Goal: Information Seeking & Learning: Check status

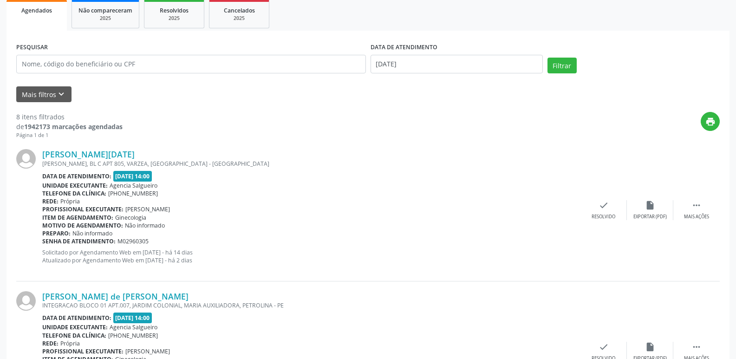
scroll to position [139, 0]
click at [482, 58] on input "[DATE]" at bounding box center [456, 64] width 172 height 19
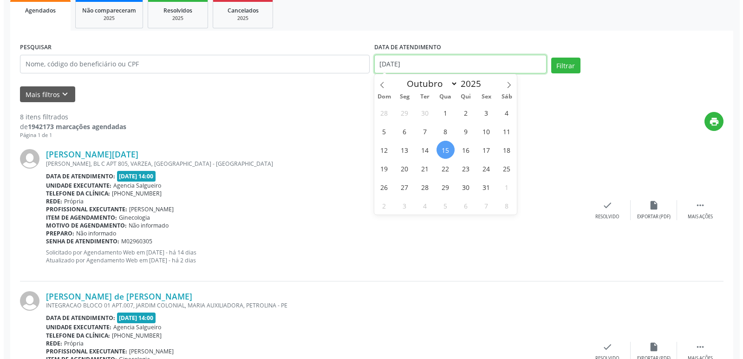
scroll to position [0, 0]
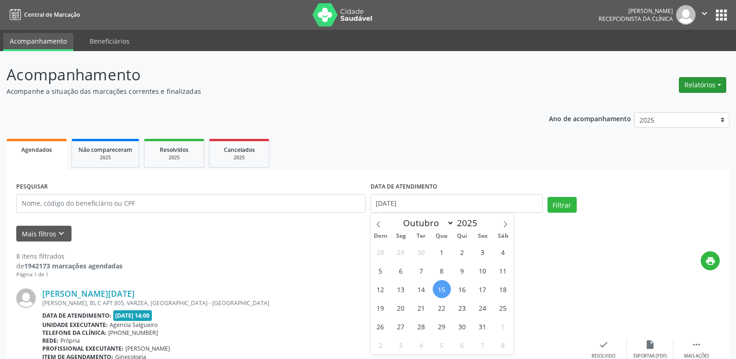
click at [706, 86] on button "Relatórios" at bounding box center [701, 85] width 47 height 16
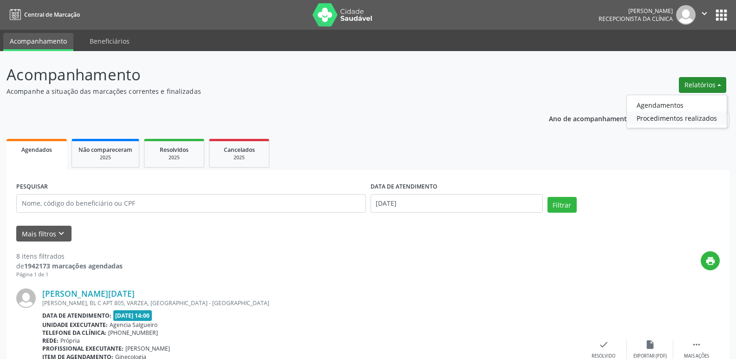
click at [686, 116] on link "Procedimentos realizados" at bounding box center [677, 117] width 100 height 13
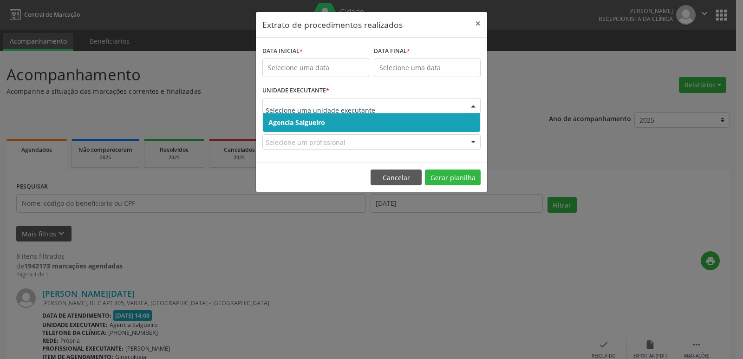
click at [397, 101] on input "text" at bounding box center [363, 110] width 196 height 19
click at [472, 140] on div at bounding box center [473, 143] width 14 height 16
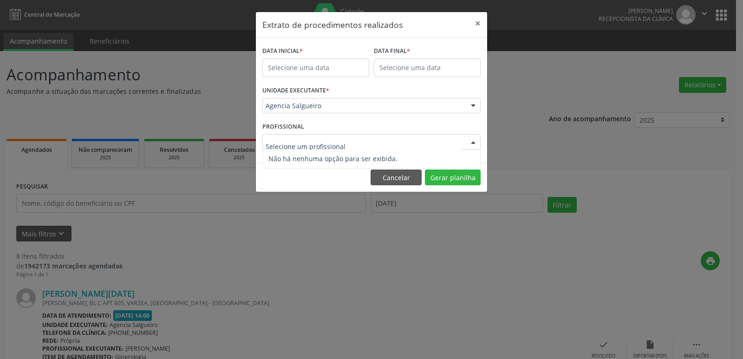
type input "g"
click at [413, 176] on button "Cancelar" at bounding box center [395, 177] width 51 height 16
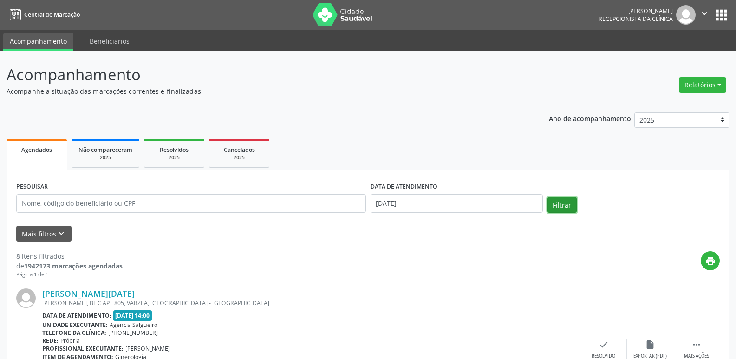
click at [572, 207] on button "Filtrar" at bounding box center [561, 205] width 29 height 16
click at [711, 86] on button "Relatórios" at bounding box center [701, 85] width 47 height 16
click at [669, 103] on link "Agendamentos" at bounding box center [677, 104] width 100 height 13
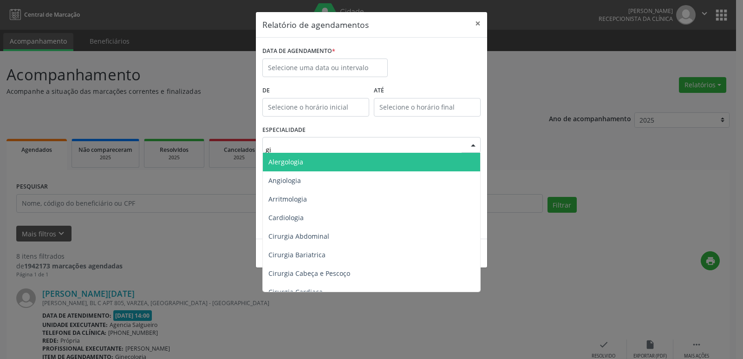
type input "gin"
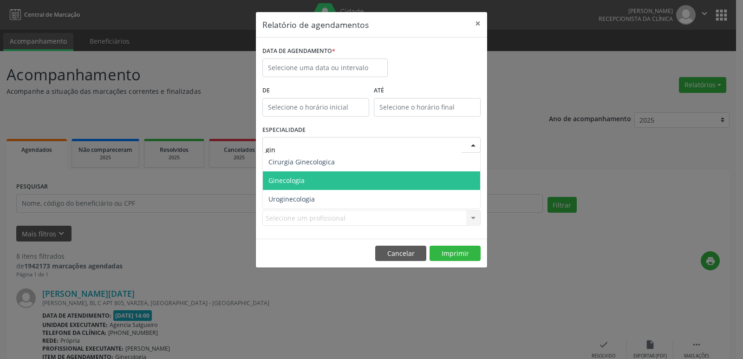
click at [332, 181] on span "Ginecologia" at bounding box center [371, 180] width 217 height 19
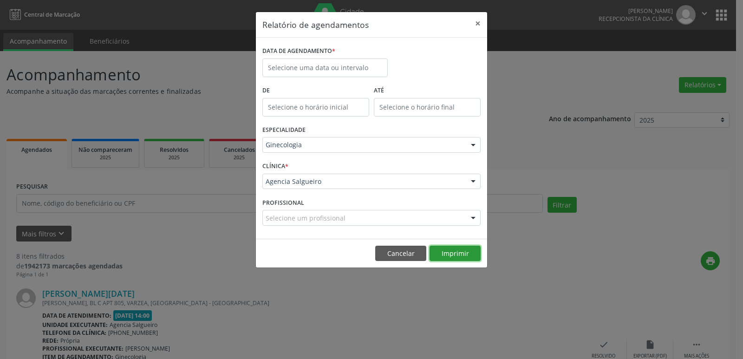
click at [461, 253] on button "Imprimir" at bounding box center [454, 254] width 51 height 16
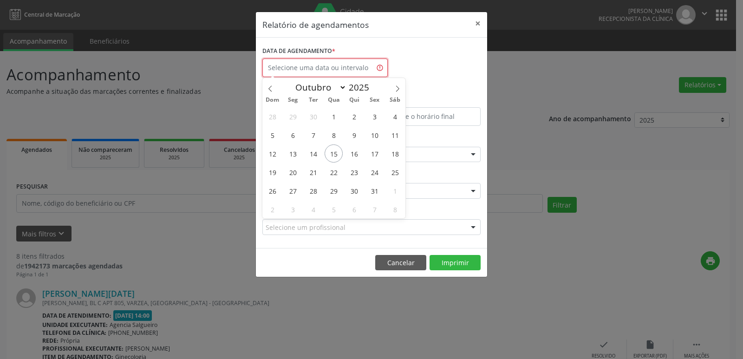
click at [341, 63] on input "text" at bounding box center [324, 67] width 125 height 19
click at [352, 155] on span "16" at bounding box center [354, 153] width 18 height 18
type input "[DATE]"
click at [352, 155] on span "16" at bounding box center [354, 153] width 18 height 18
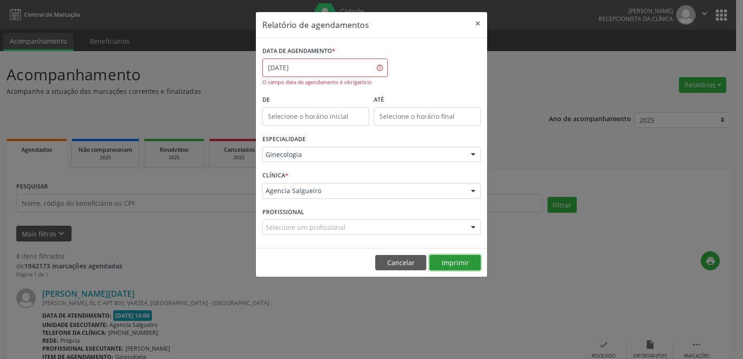
click at [466, 263] on button "Imprimir" at bounding box center [454, 263] width 51 height 16
